Goal: Use online tool/utility: Utilize a website feature to perform a specific function

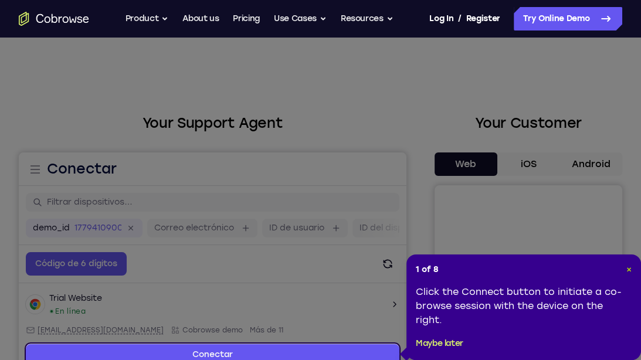
click at [628, 268] on span "×" at bounding box center [628, 269] width 5 height 10
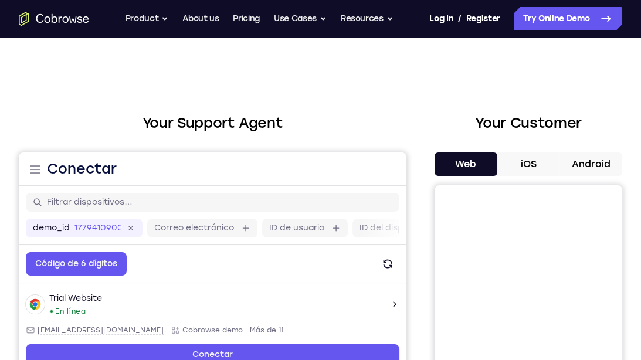
click at [594, 167] on button "Android" at bounding box center [590, 163] width 63 height 23
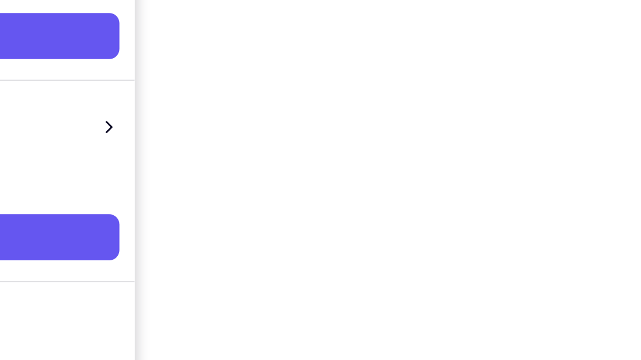
scroll to position [155, 0]
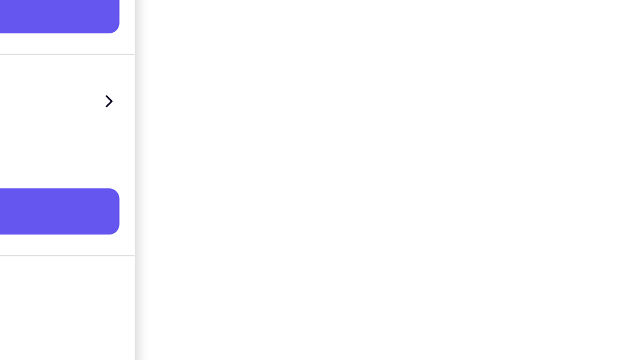
click at [626, 283] on div "Your Support Agent Your Customer Web iOS Android Next Steps We’d be happy to gi…" at bounding box center [320, 269] width 641 height 773
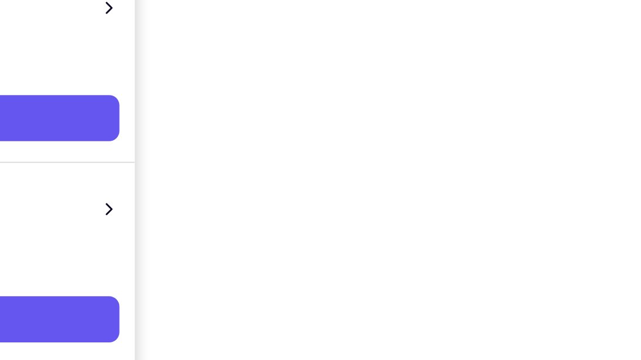
scroll to position [189, 0]
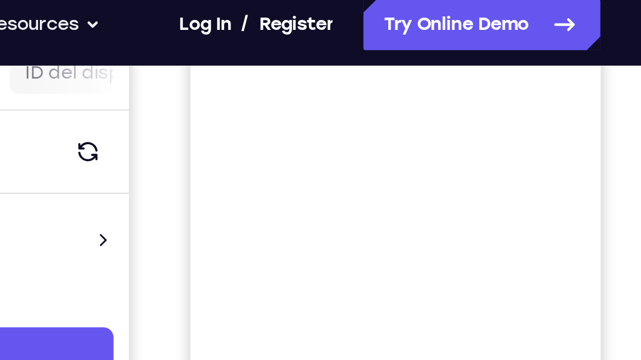
scroll to position [187, 0]
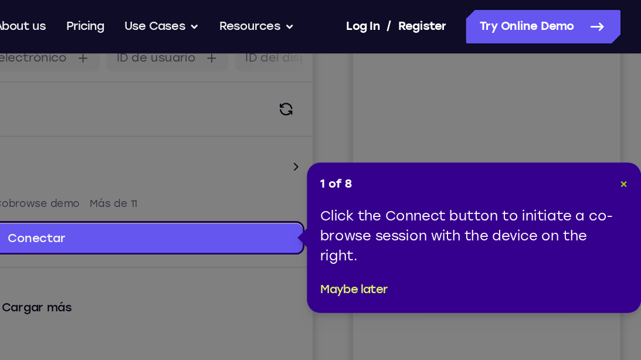
click at [624, 131] on span "×" at bounding box center [624, 129] width 5 height 10
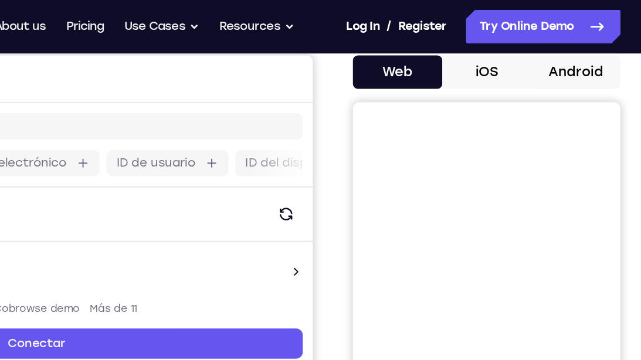
scroll to position [113, 0]
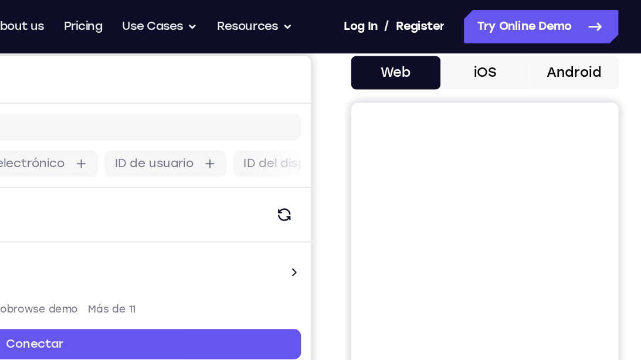
click at [591, 57] on button "Android" at bounding box center [590, 50] width 63 height 23
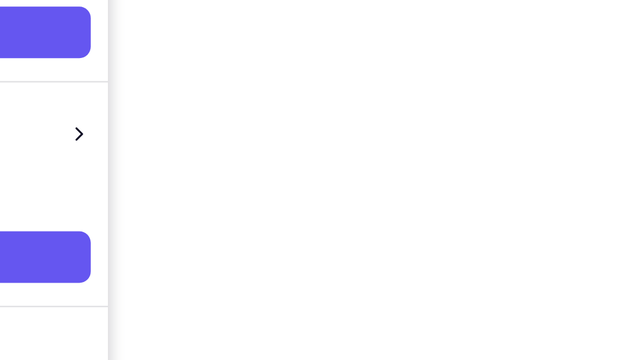
scroll to position [178, 0]
click at [620, 222] on div at bounding box center [528, 187] width 188 height 360
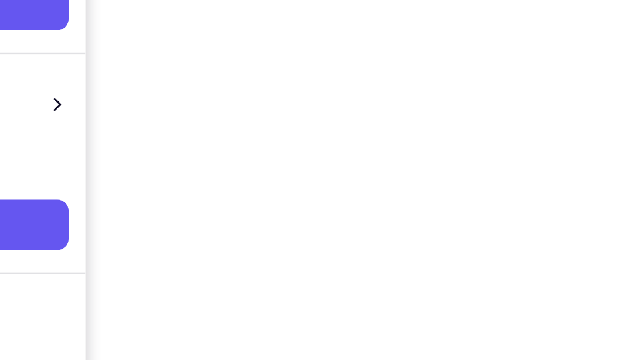
scroll to position [182, 0]
